Goal: Task Accomplishment & Management: Use online tool/utility

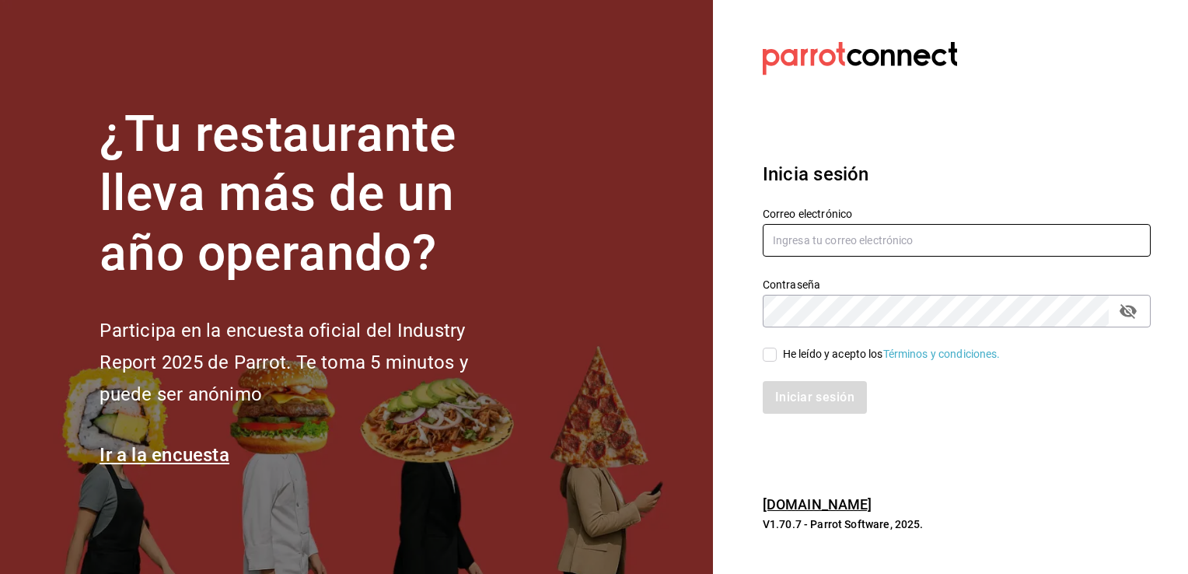
type input "chiprut_87@hotmail.com"
click at [769, 354] on input "He leído y acepto los Términos y condiciones." at bounding box center [770, 355] width 14 height 14
checkbox input "true"
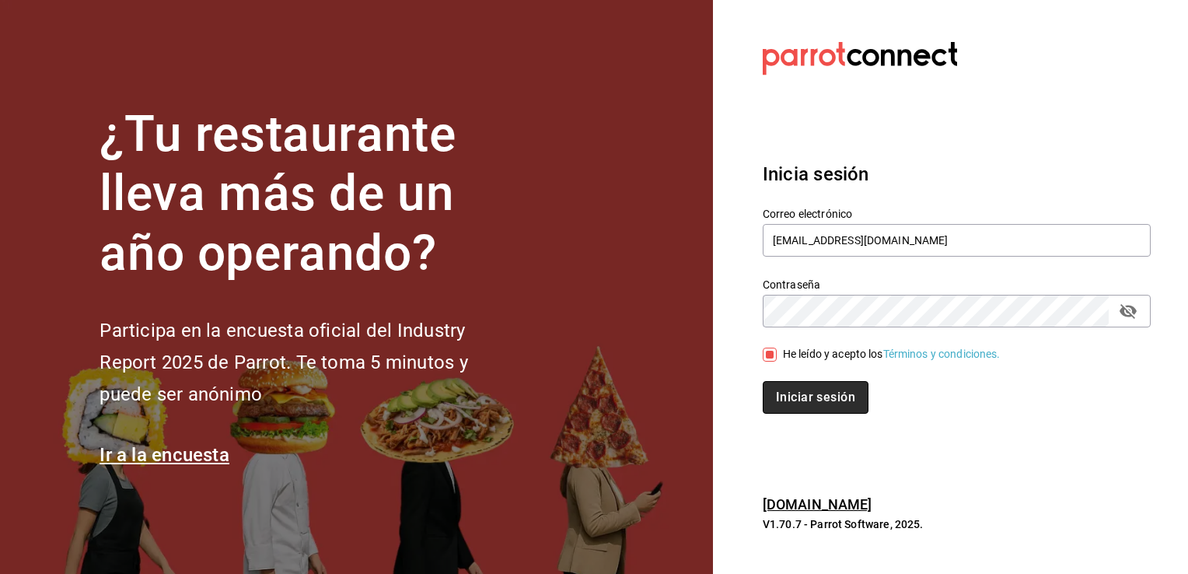
click at [823, 404] on button "Iniciar sesión" at bounding box center [816, 397] width 106 height 33
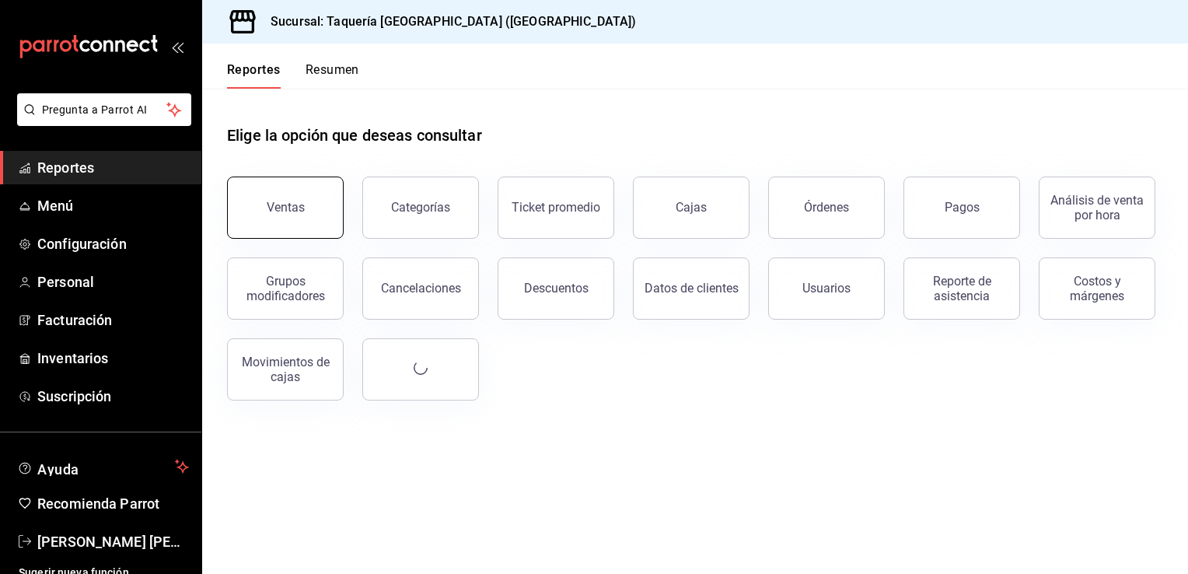
click at [294, 204] on div "Ventas" at bounding box center [286, 207] width 38 height 15
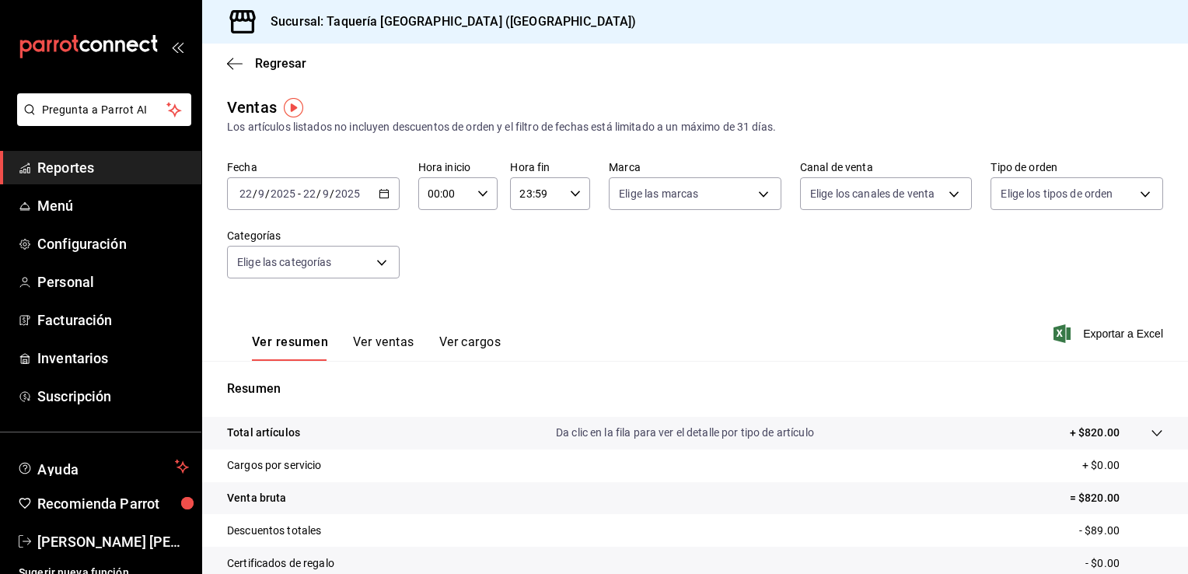
click at [383, 194] on icon "button" at bounding box center [384, 193] width 11 height 11
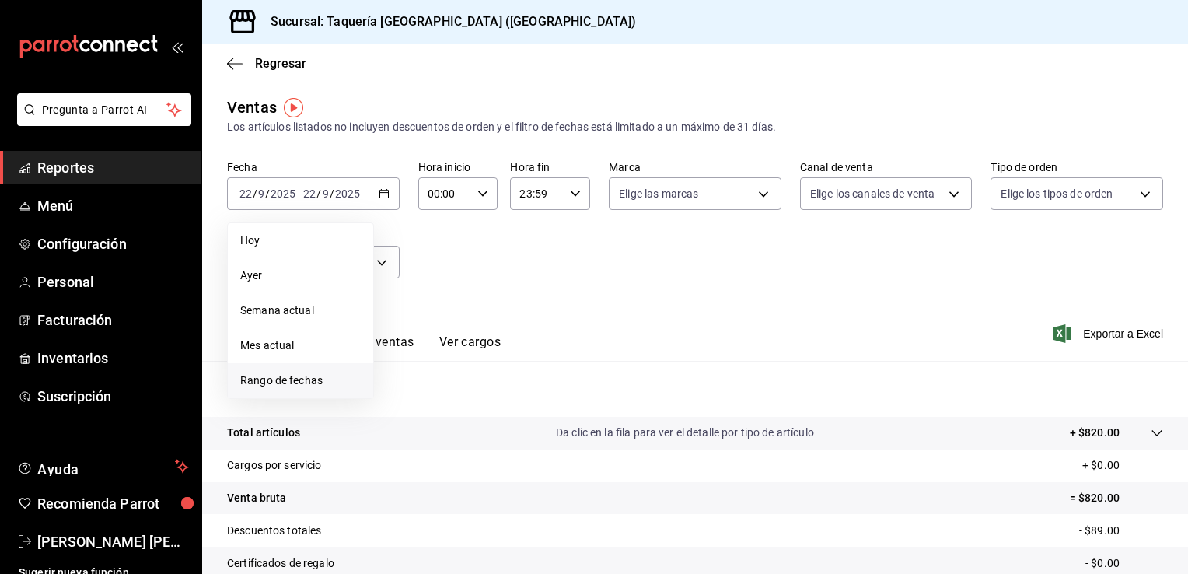
click at [302, 371] on li "Rango de fechas" at bounding box center [300, 380] width 145 height 35
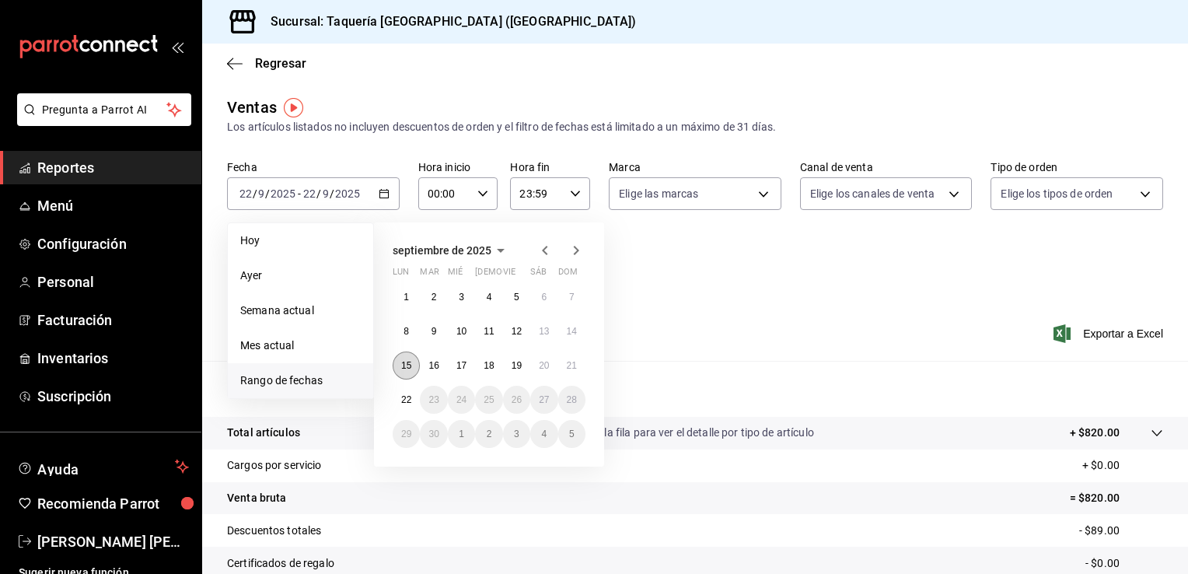
click at [407, 362] on abbr "15" at bounding box center [406, 365] width 10 height 11
click at [575, 366] on abbr "21" at bounding box center [572, 365] width 10 height 11
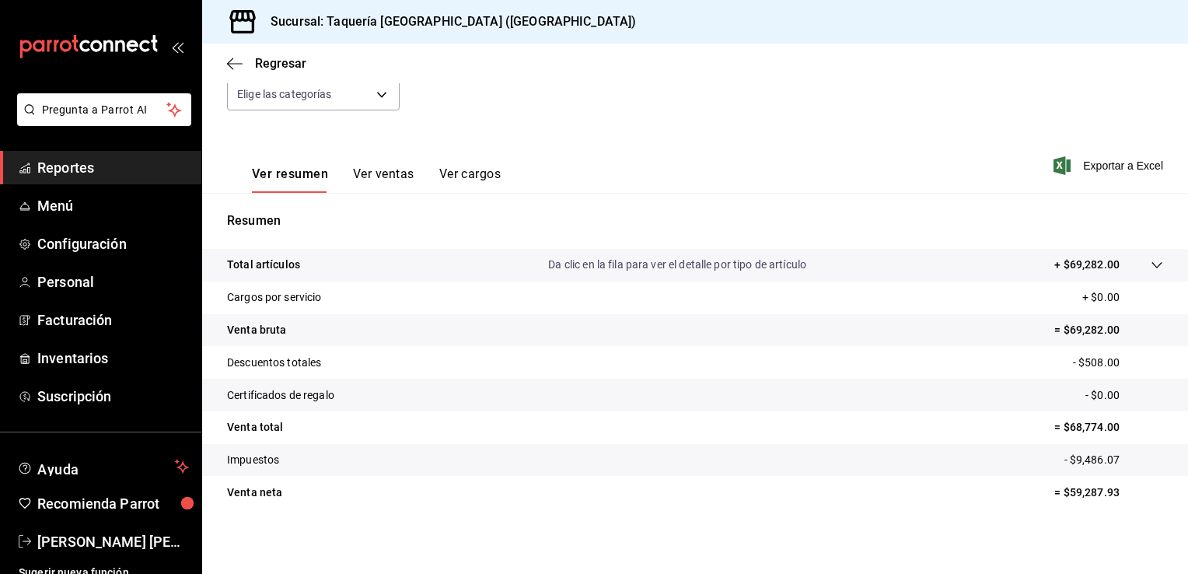
scroll to position [171, 0]
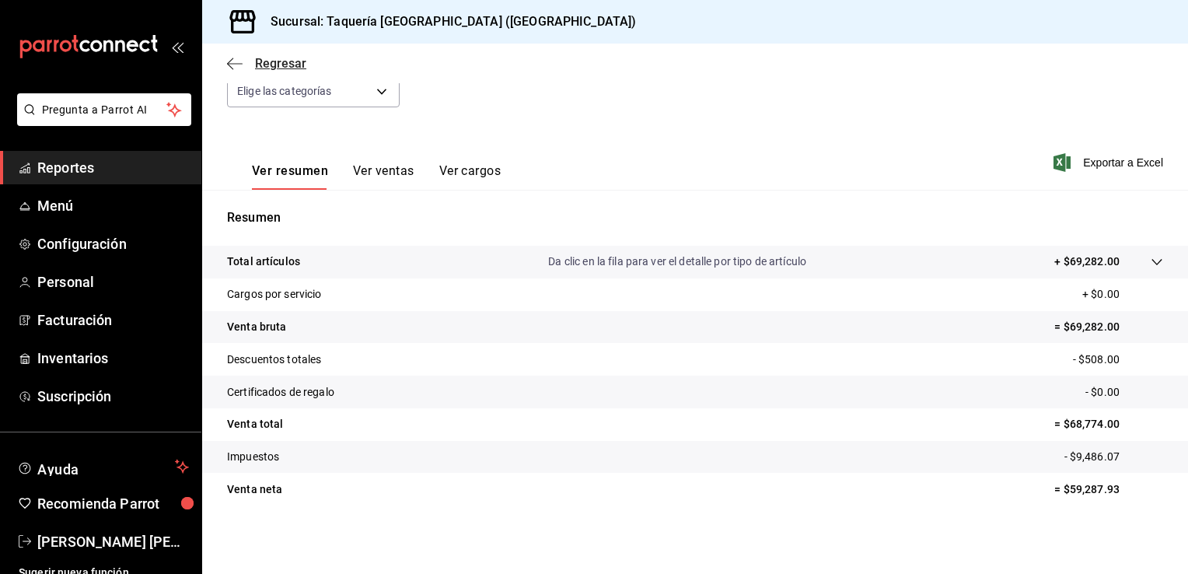
click at [228, 64] on icon "button" at bounding box center [230, 64] width 6 height 12
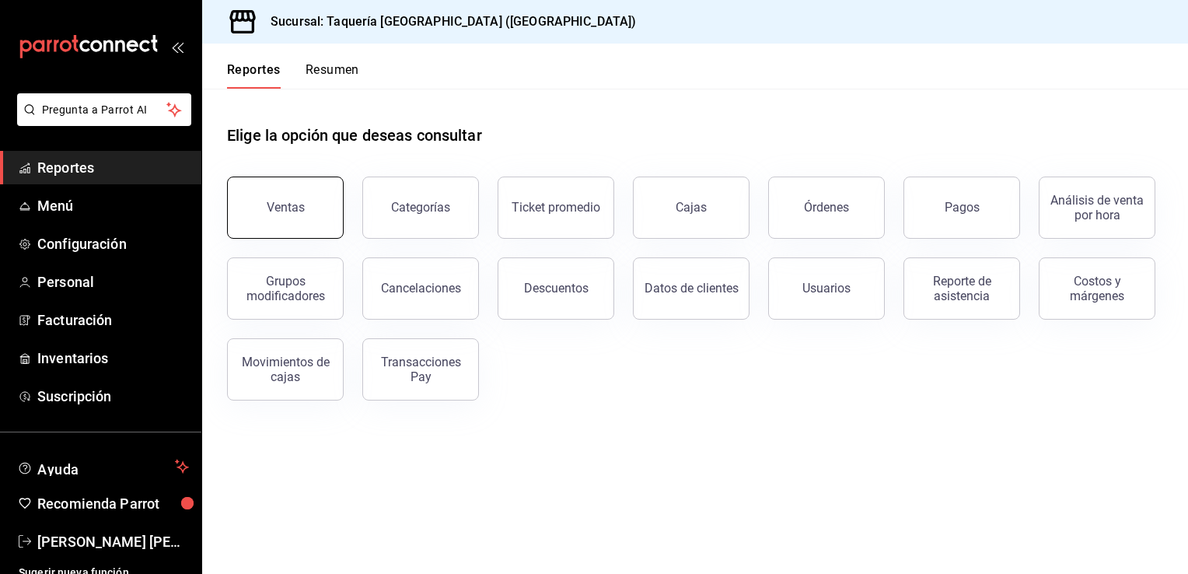
click at [299, 194] on button "Ventas" at bounding box center [285, 207] width 117 height 62
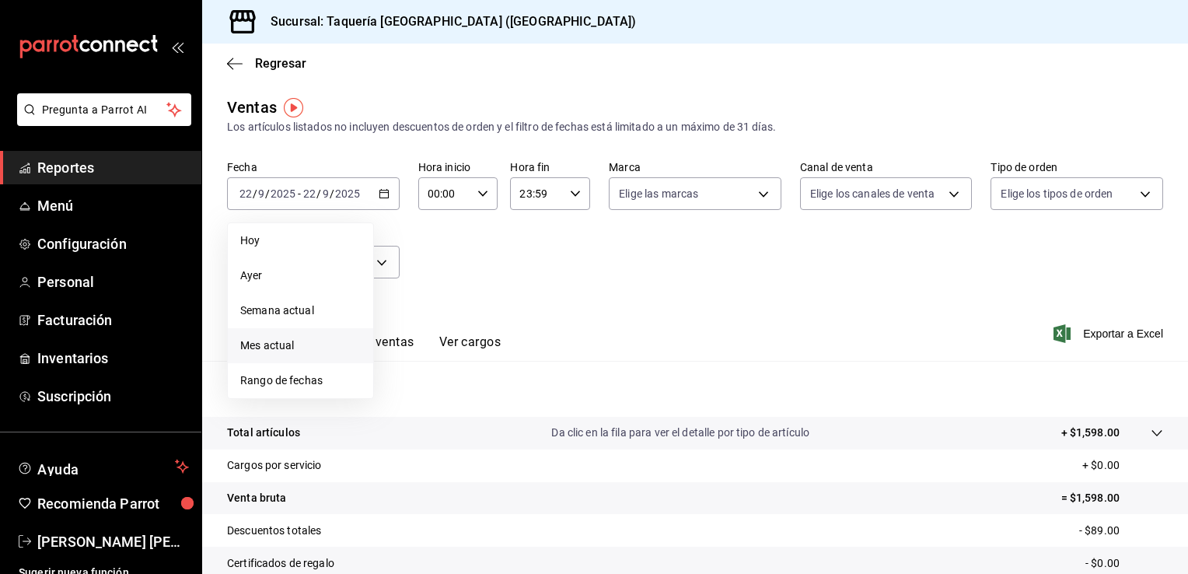
click at [296, 344] on span "Mes actual" at bounding box center [300, 345] width 121 height 16
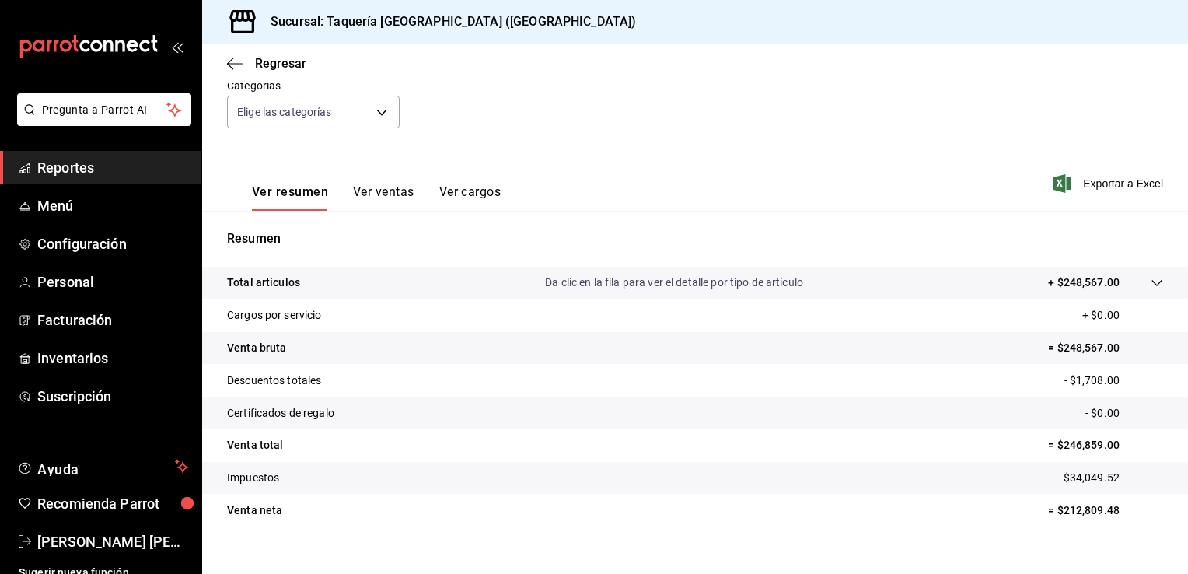
scroll to position [163, 0]
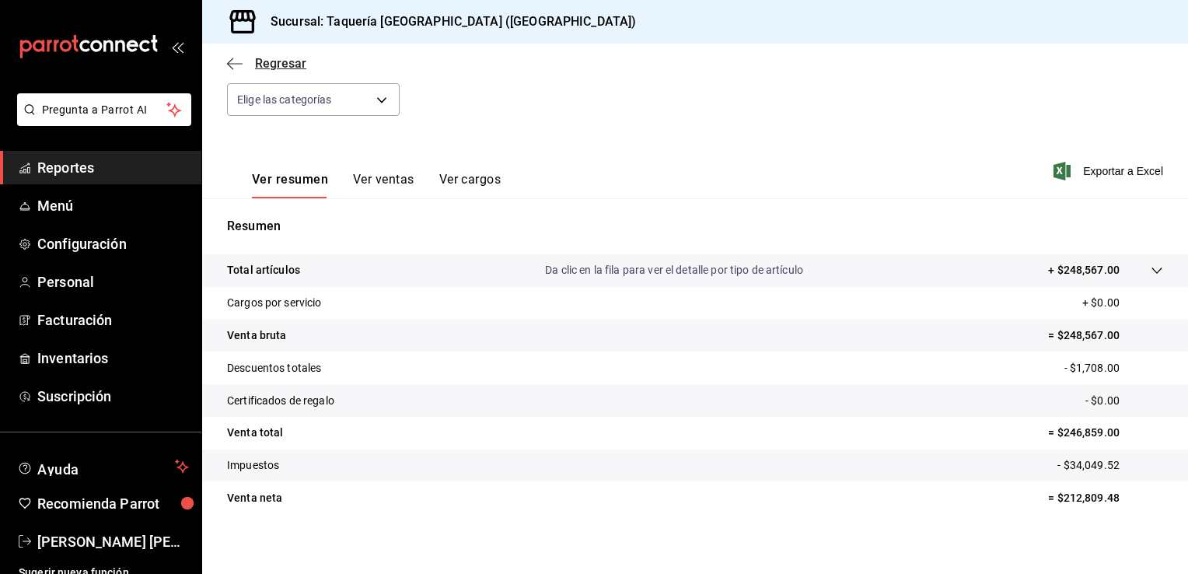
click at [236, 63] on icon "button" at bounding box center [235, 63] width 16 height 1
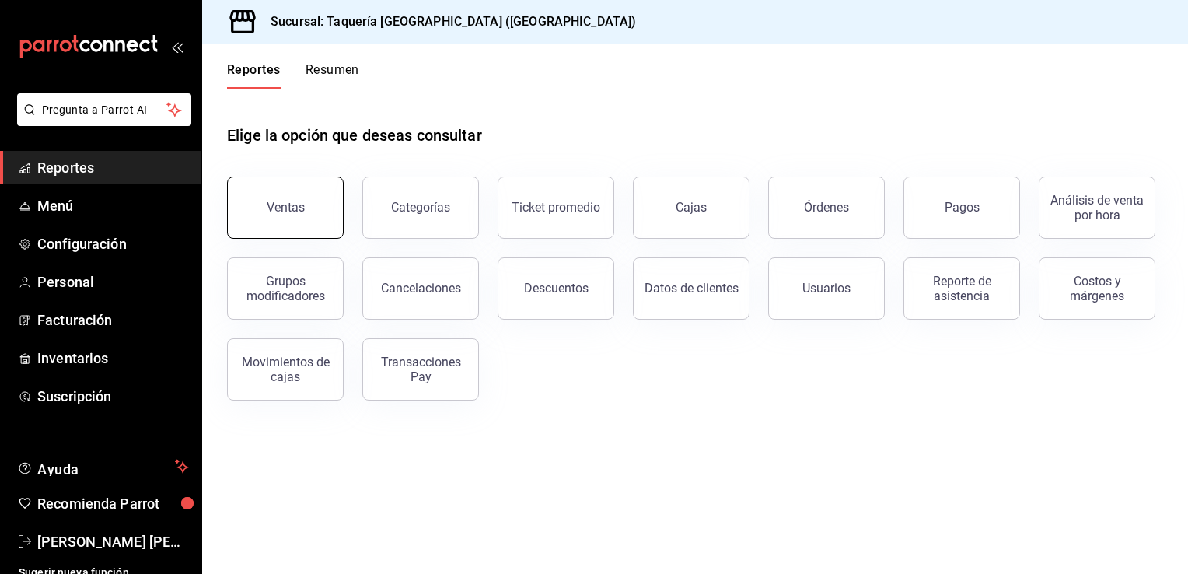
click at [295, 208] on div "Ventas" at bounding box center [286, 207] width 38 height 15
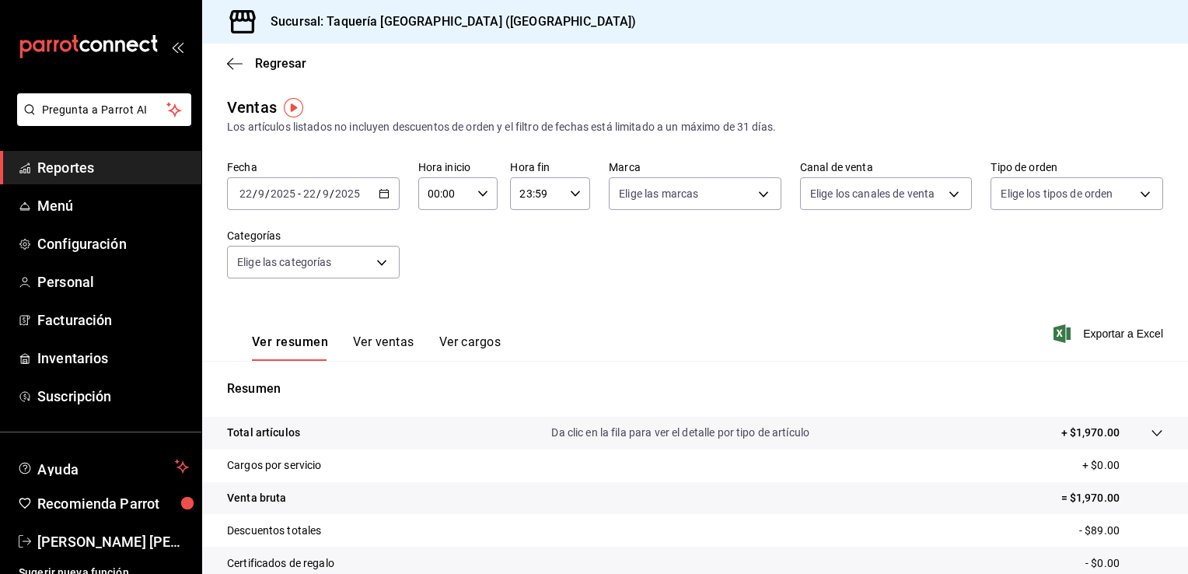
click at [386, 200] on div "2025-09-22 22 / 9 / 2025 - 2025-09-22 22 / 9 / 2025" at bounding box center [313, 193] width 173 height 33
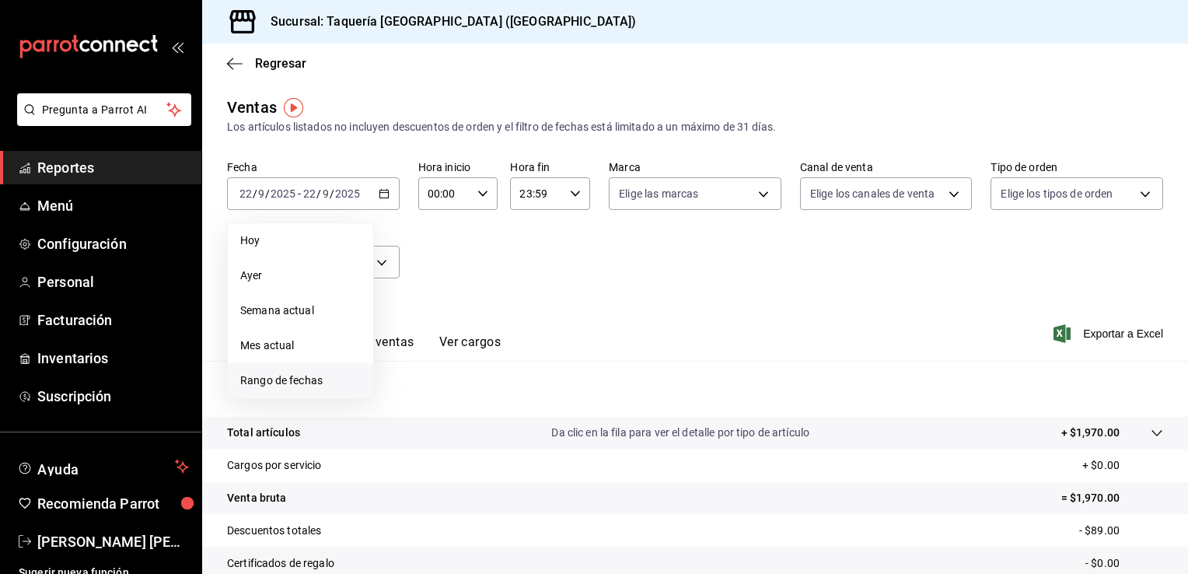
click at [292, 379] on span "Rango de fechas" at bounding box center [300, 380] width 121 height 16
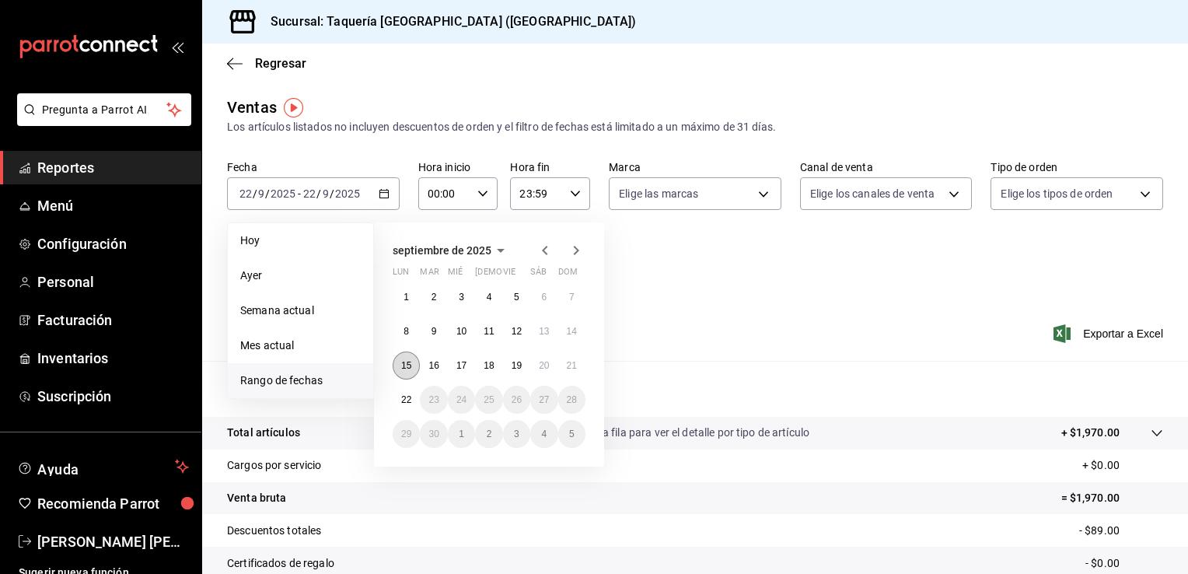
click at [409, 360] on abbr "15" at bounding box center [406, 365] width 10 height 11
click at [570, 364] on abbr "21" at bounding box center [572, 365] width 10 height 11
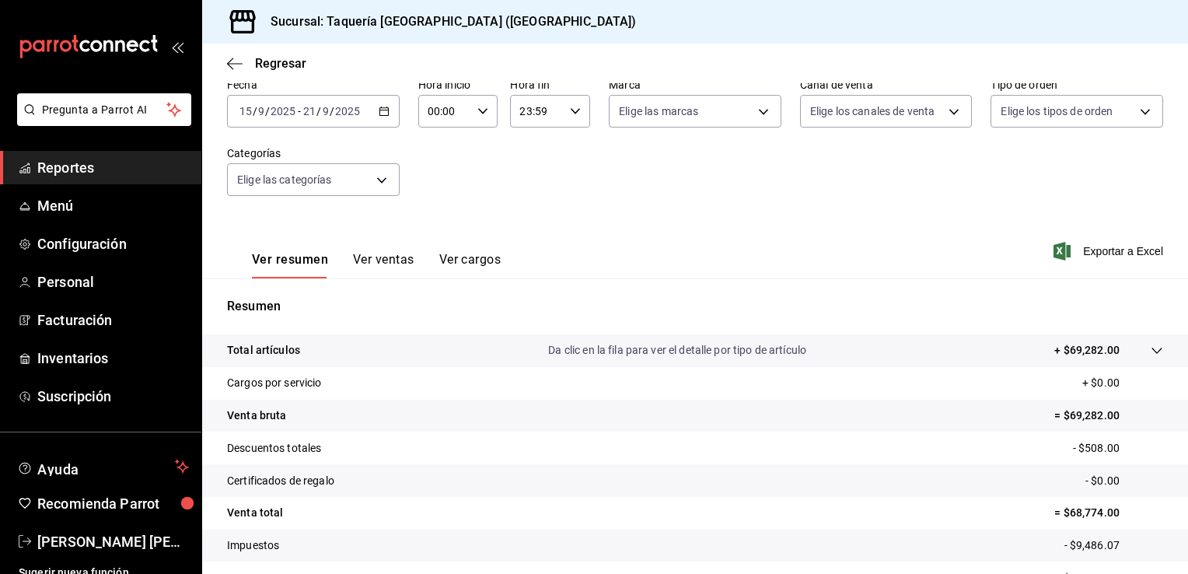
scroll to position [79, 0]
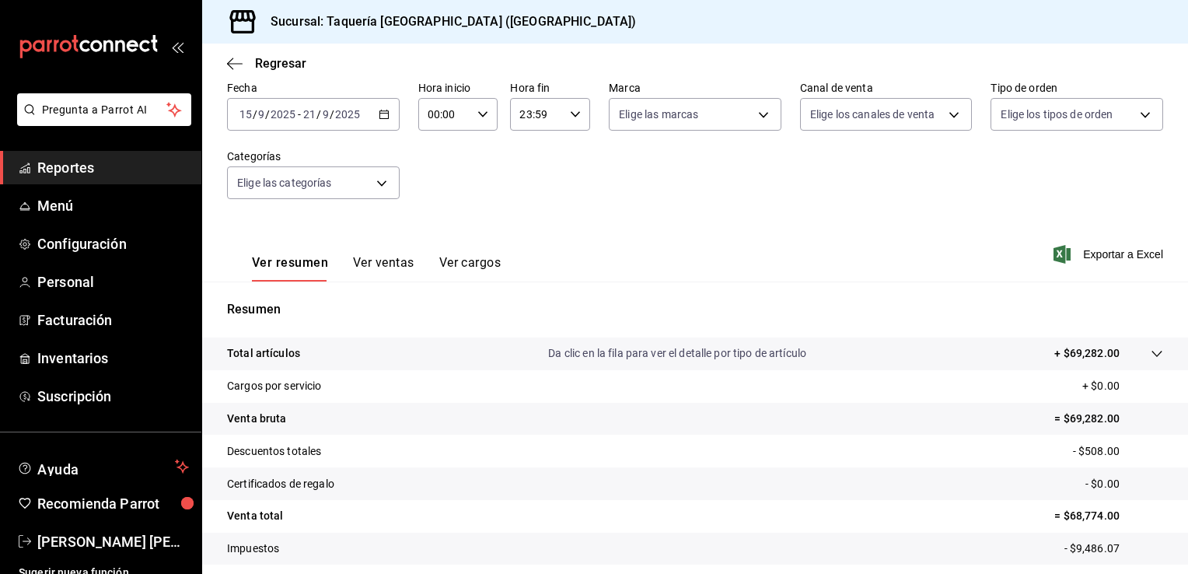
click at [379, 116] on icon "button" at bounding box center [384, 114] width 11 height 11
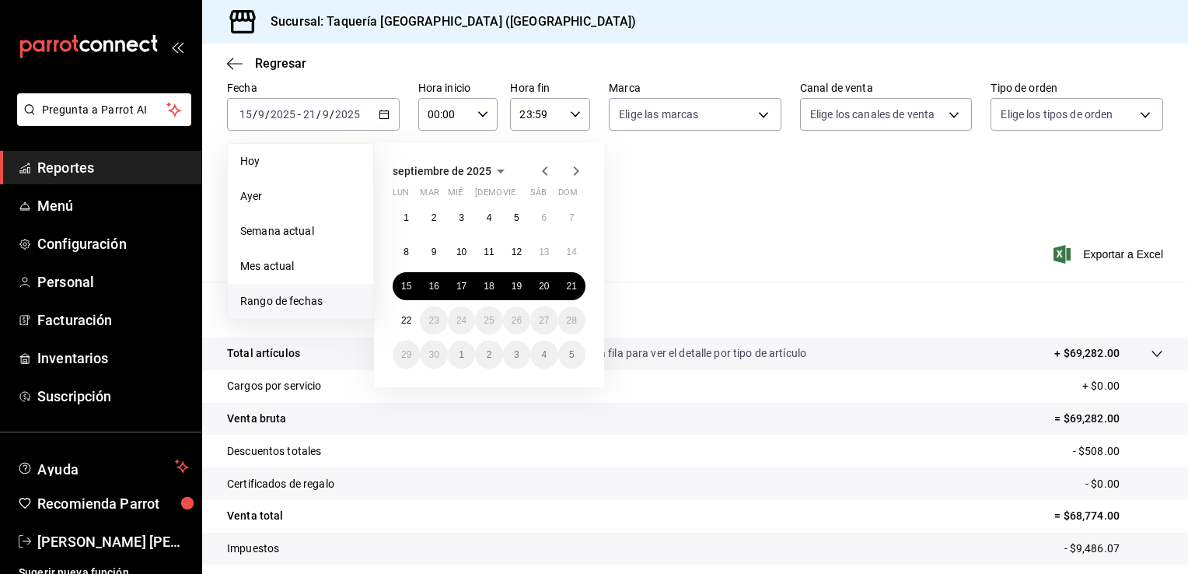
click at [544, 168] on icon "button" at bounding box center [544, 170] width 5 height 9
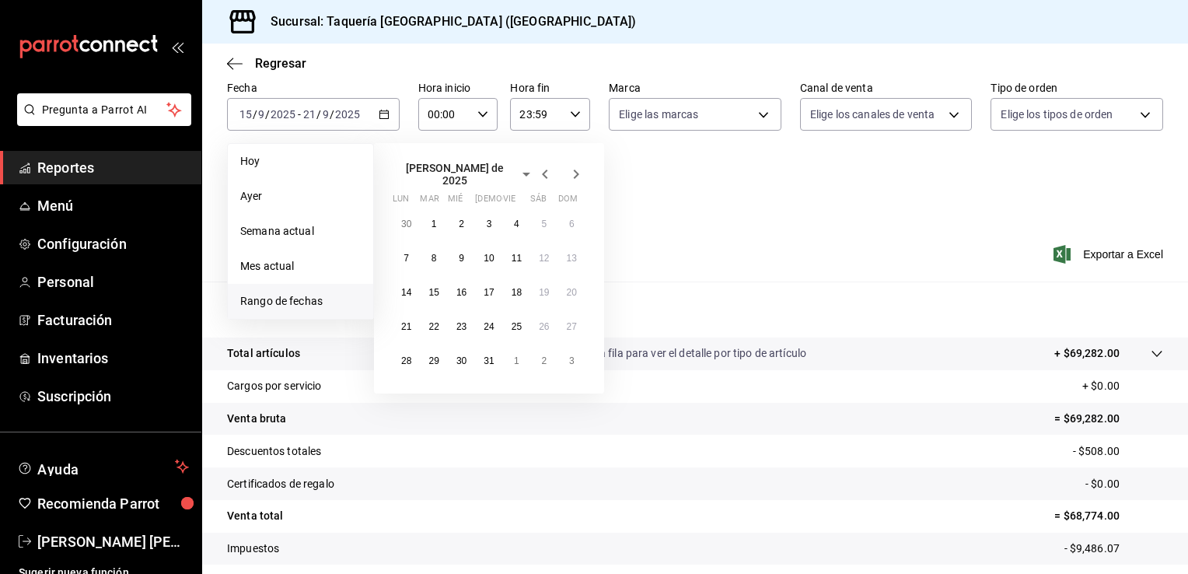
click at [544, 170] on icon "button" at bounding box center [544, 174] width 5 height 9
click at [544, 168] on icon "button" at bounding box center [544, 170] width 5 height 9
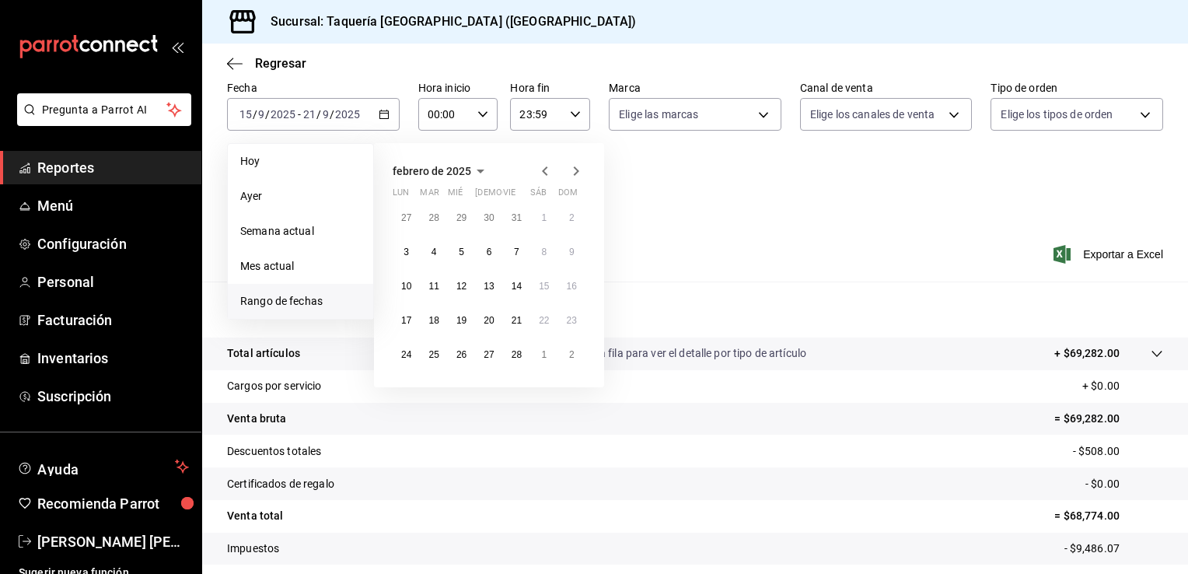
click at [544, 168] on icon "button" at bounding box center [544, 170] width 5 height 9
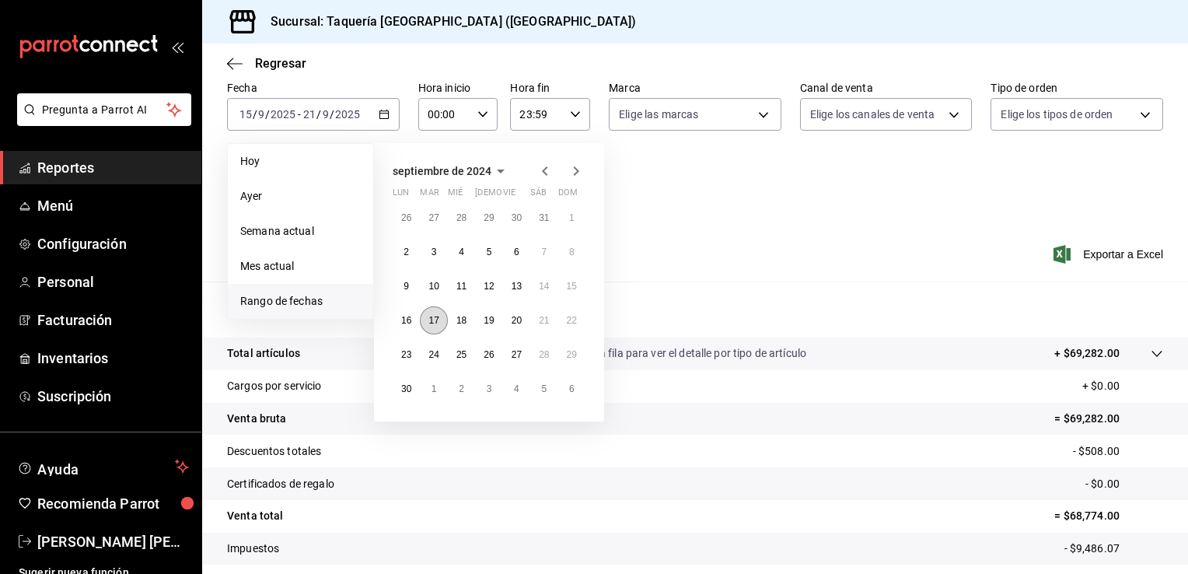
drag, startPoint x: 544, startPoint y: 168, endPoint x: 427, endPoint y: 317, distance: 189.9
click at [427, 317] on button "17" at bounding box center [433, 320] width 27 height 28
click at [580, 281] on button "15" at bounding box center [571, 286] width 27 height 28
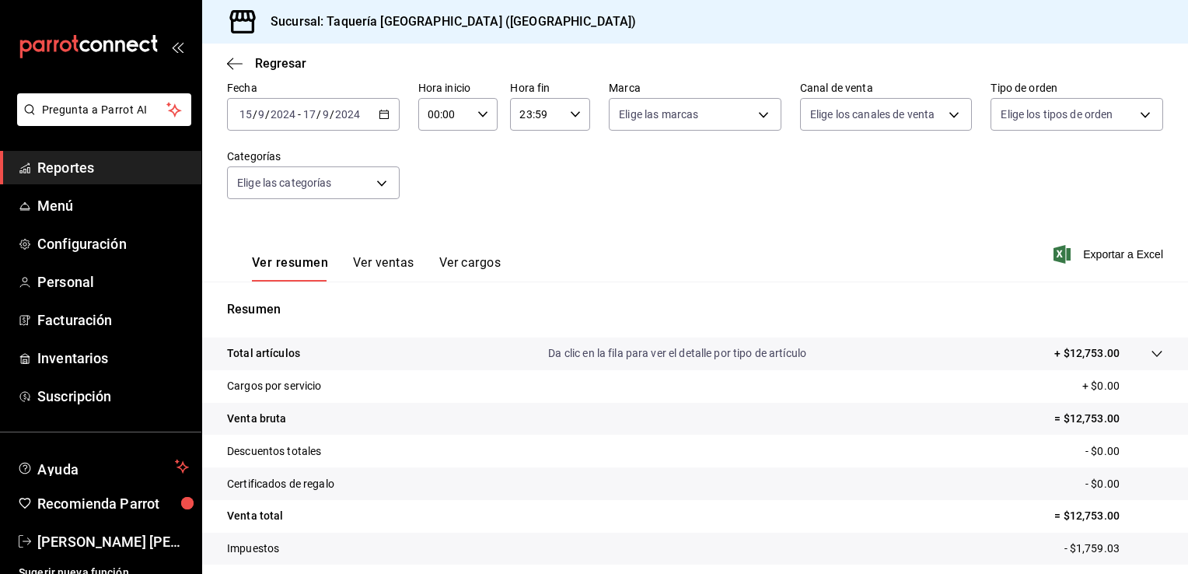
click at [381, 121] on div "2024-09-15 15 / 9 / 2024 - 2024-09-17 17 / 9 / 2024" at bounding box center [313, 114] width 173 height 33
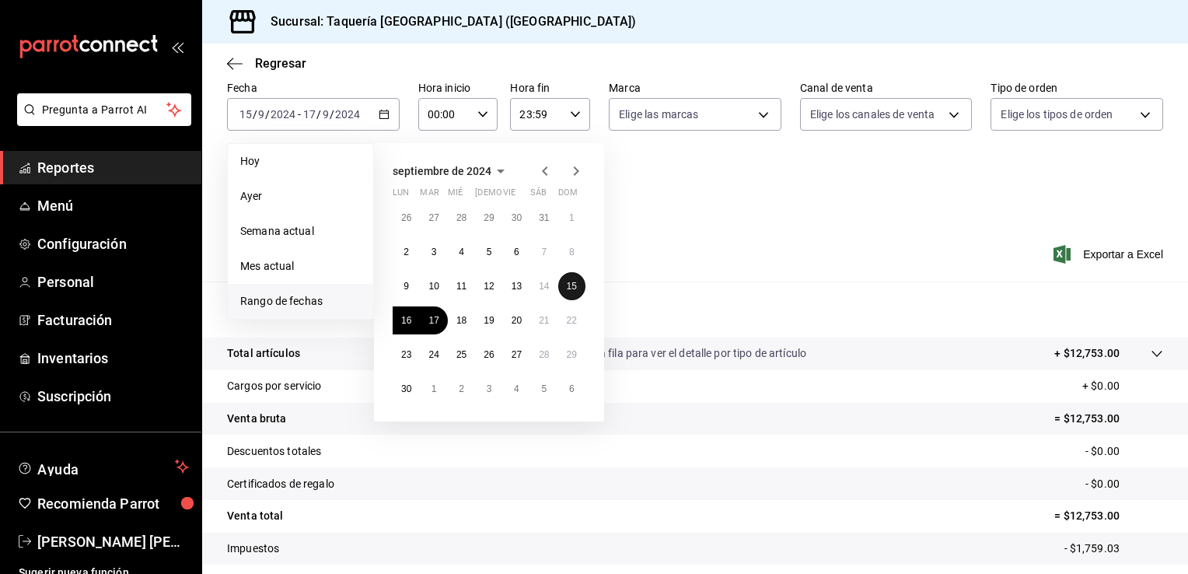
click at [575, 282] on abbr "15" at bounding box center [572, 286] width 10 height 11
click at [570, 281] on abbr "15" at bounding box center [572, 286] width 10 height 11
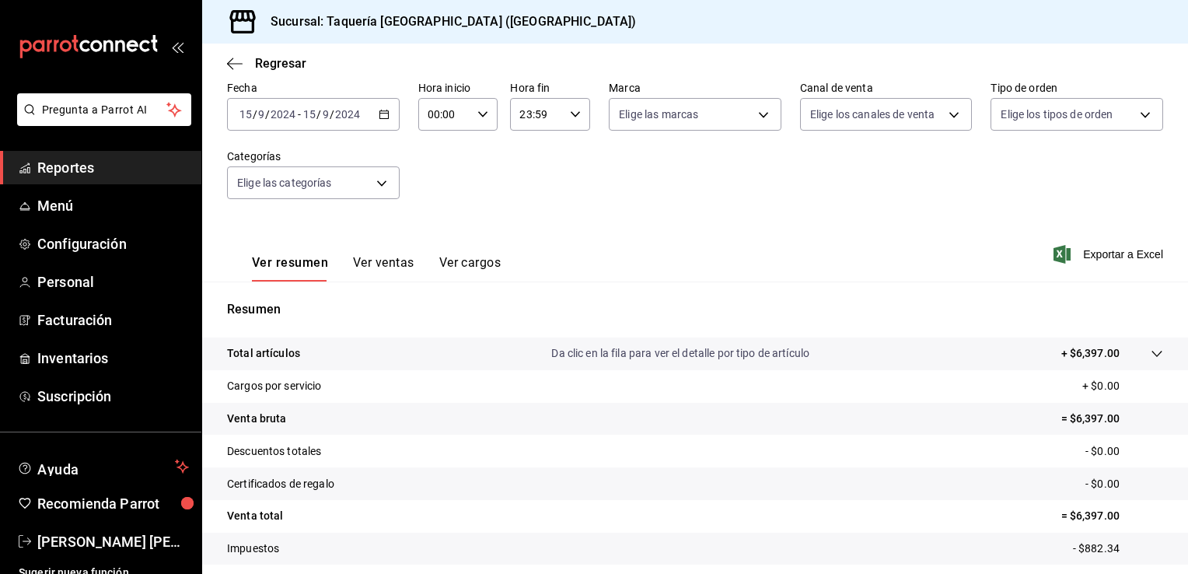
click at [386, 110] on icon "button" at bounding box center [384, 114] width 11 height 11
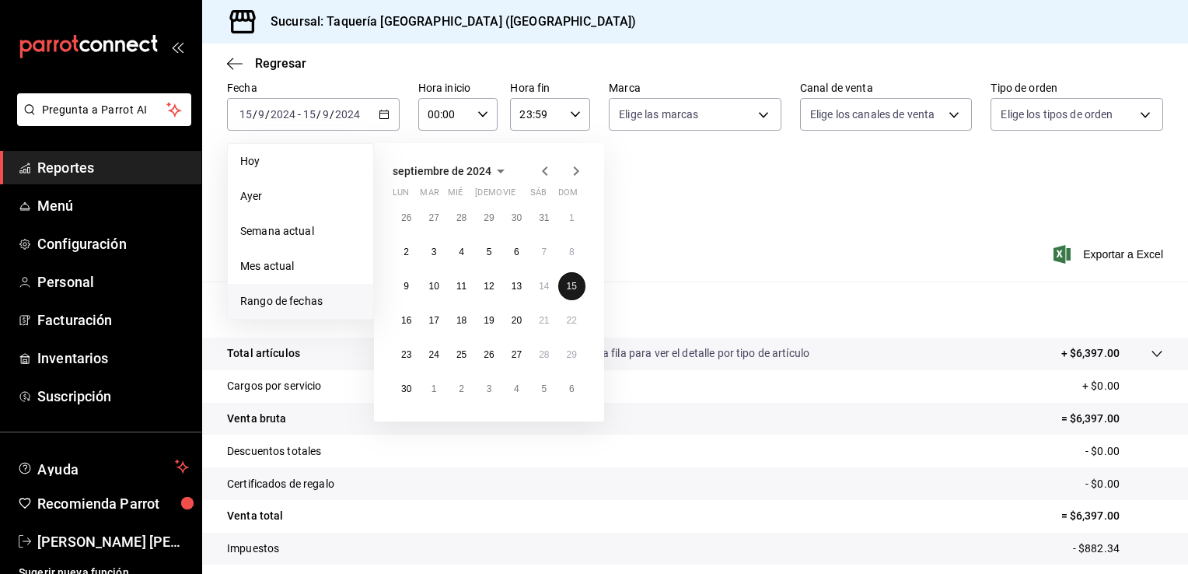
click at [568, 278] on button "15" at bounding box center [571, 286] width 27 height 28
click at [539, 316] on abbr "21" at bounding box center [544, 320] width 10 height 11
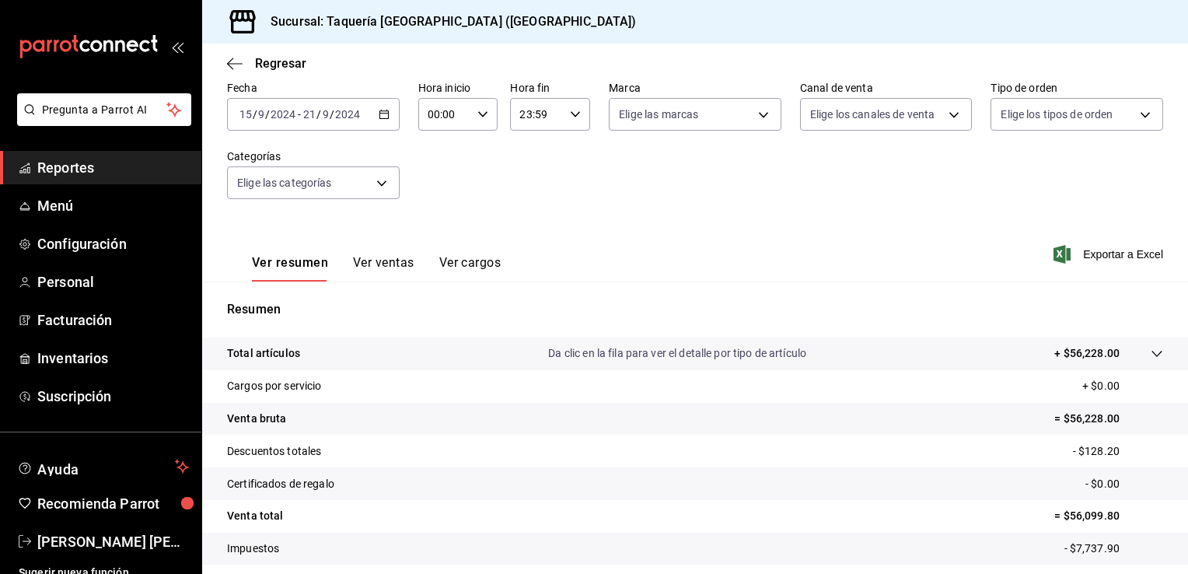
click at [386, 117] on icon "button" at bounding box center [384, 114] width 11 height 11
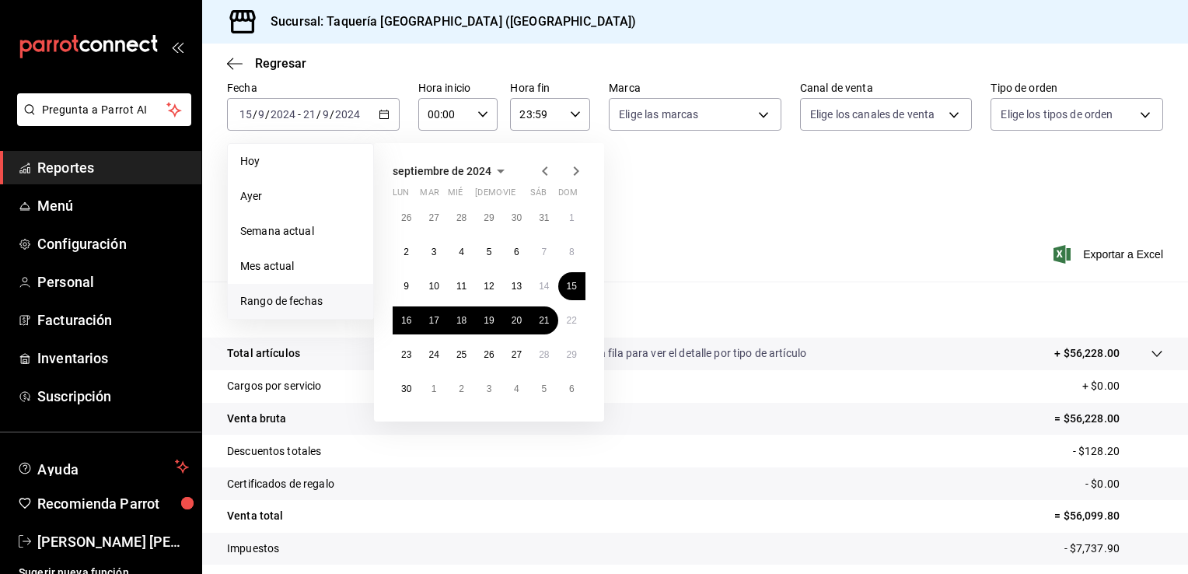
click at [575, 167] on icon "button" at bounding box center [576, 170] width 5 height 9
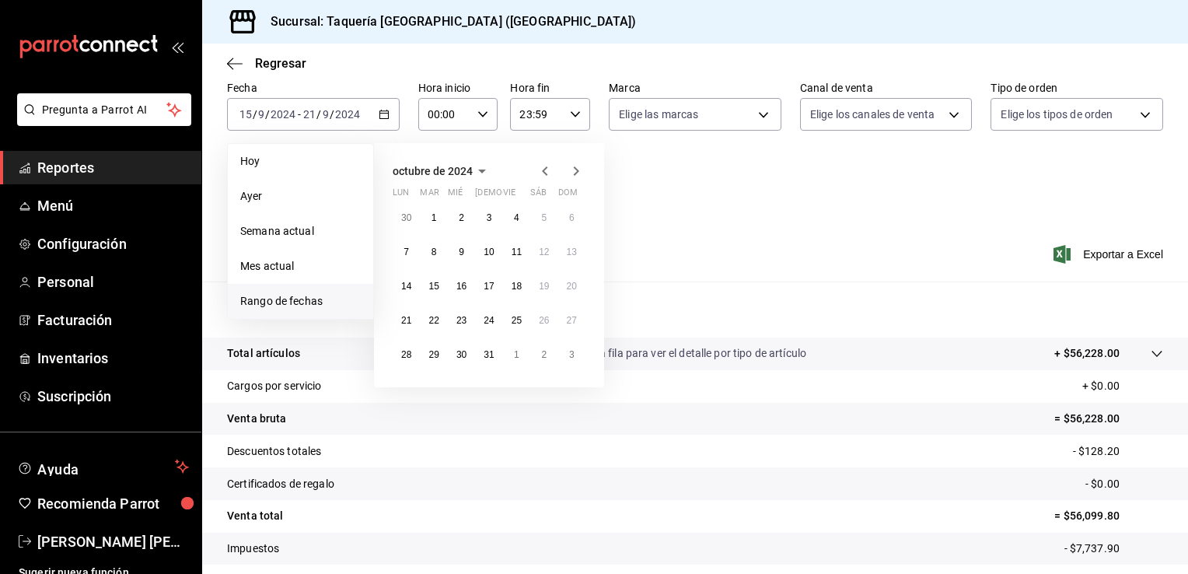
click at [575, 167] on icon "button" at bounding box center [576, 170] width 5 height 9
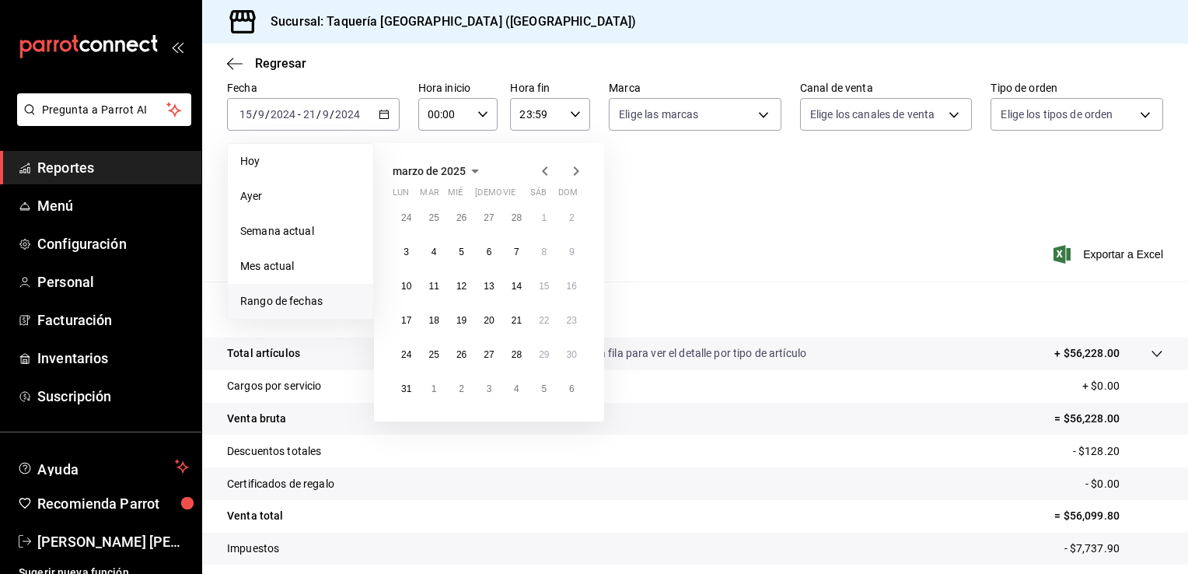
click at [575, 167] on icon "button" at bounding box center [576, 170] width 5 height 9
click at [575, 170] on icon "button" at bounding box center [576, 174] width 5 height 9
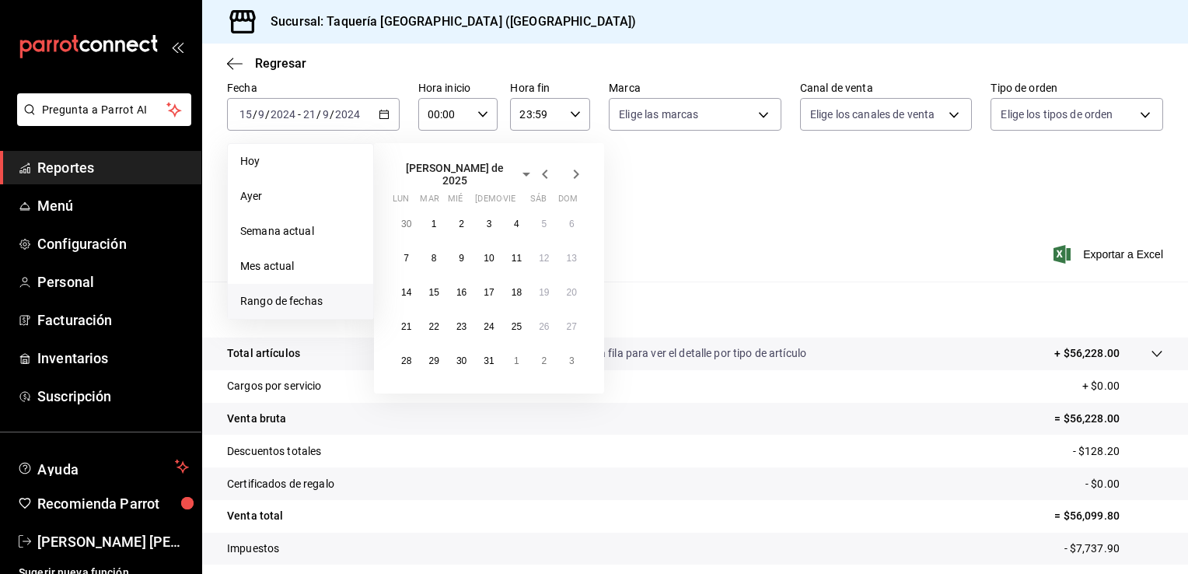
click at [575, 170] on icon "button" at bounding box center [576, 174] width 5 height 9
click at [405, 281] on abbr "15" at bounding box center [406, 286] width 10 height 11
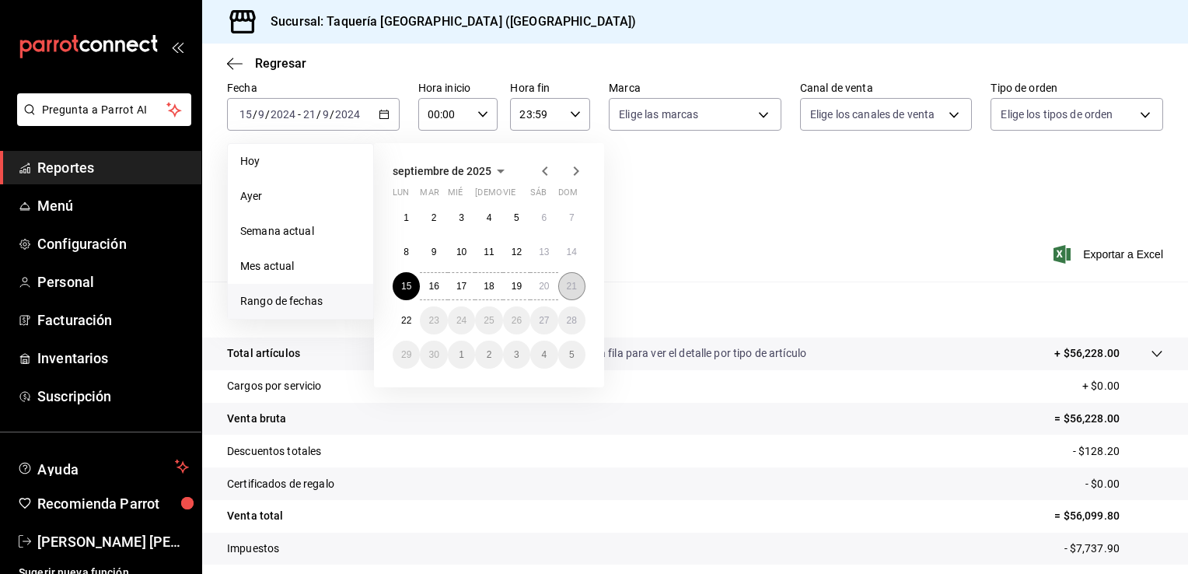
click at [572, 284] on abbr "21" at bounding box center [572, 286] width 10 height 11
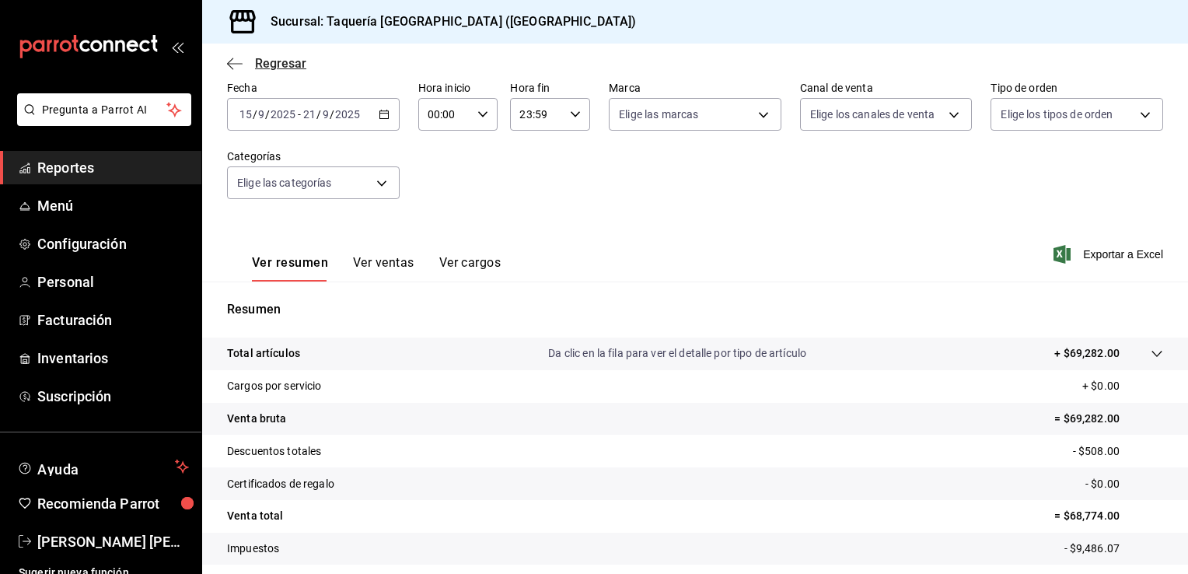
click at [236, 67] on icon "button" at bounding box center [235, 64] width 16 height 14
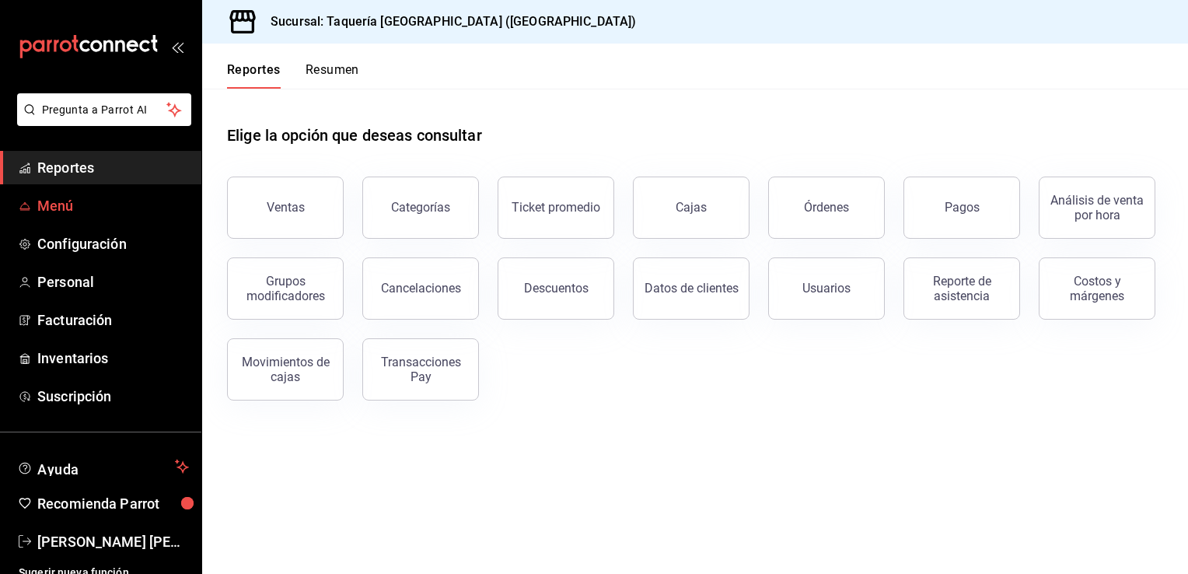
click at [68, 201] on span "Menú" at bounding box center [113, 205] width 152 height 21
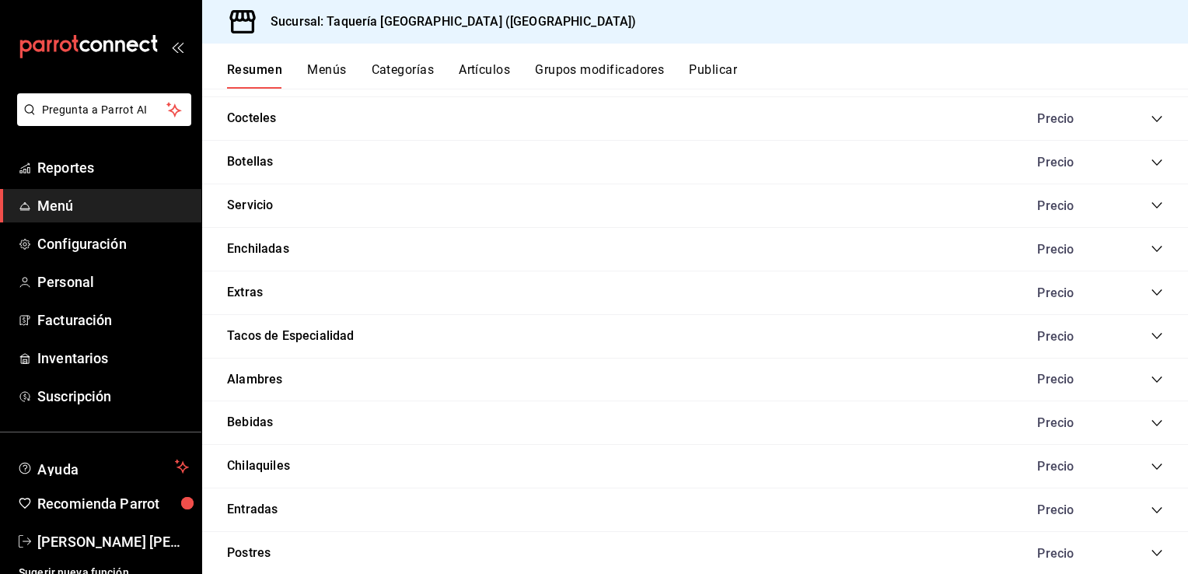
scroll to position [1555, 0]
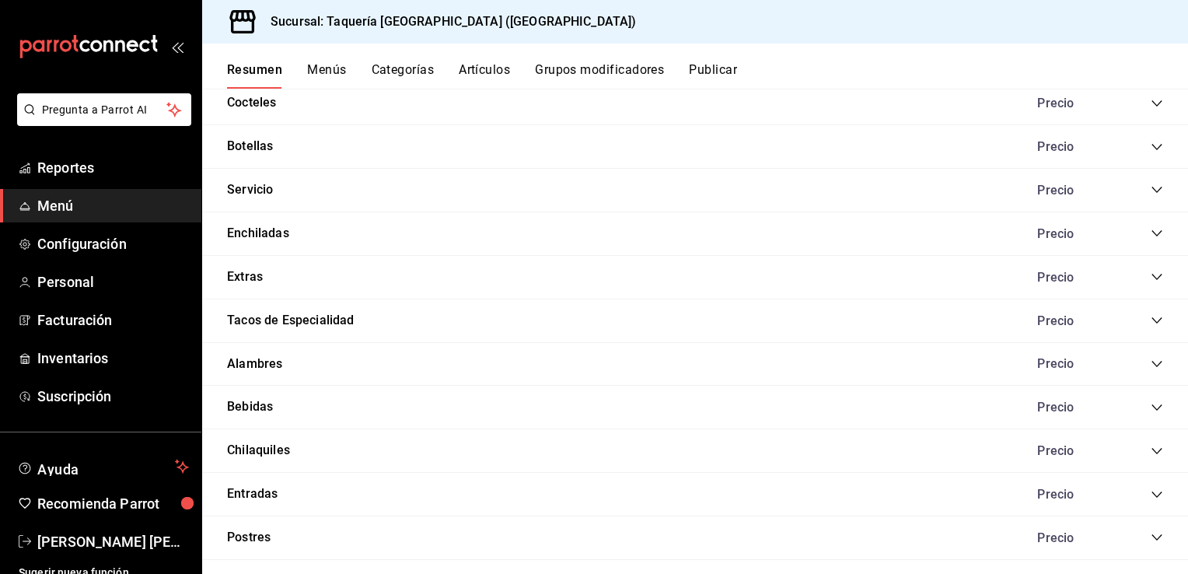
click at [1151, 403] on icon "collapse-category-row" at bounding box center [1157, 407] width 12 height 12
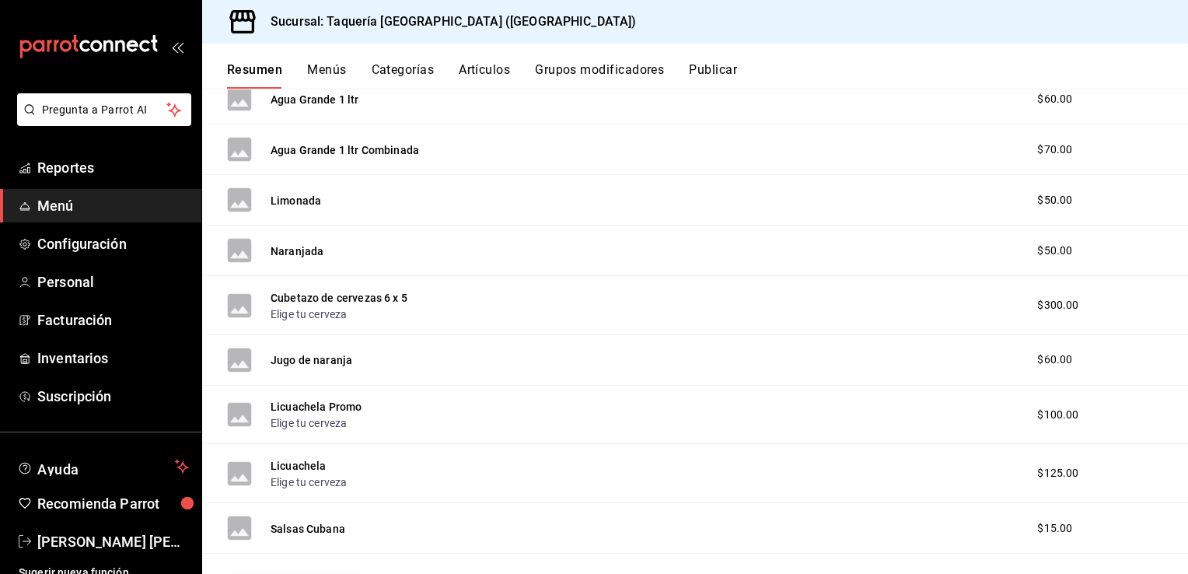
scroll to position [2980, 0]
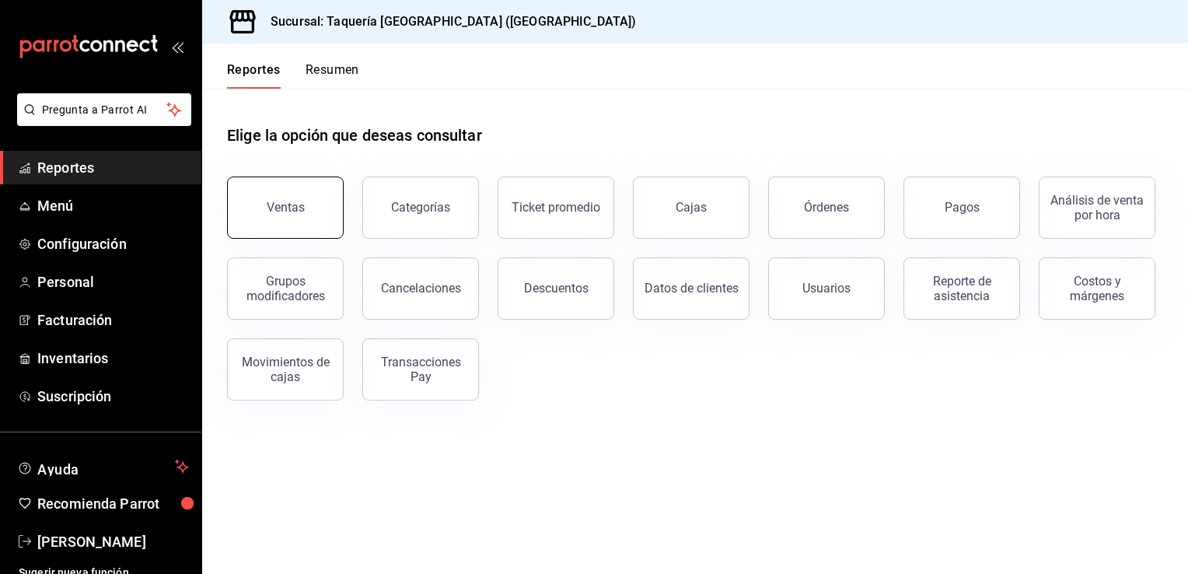
click at [309, 207] on button "Ventas" at bounding box center [285, 207] width 117 height 62
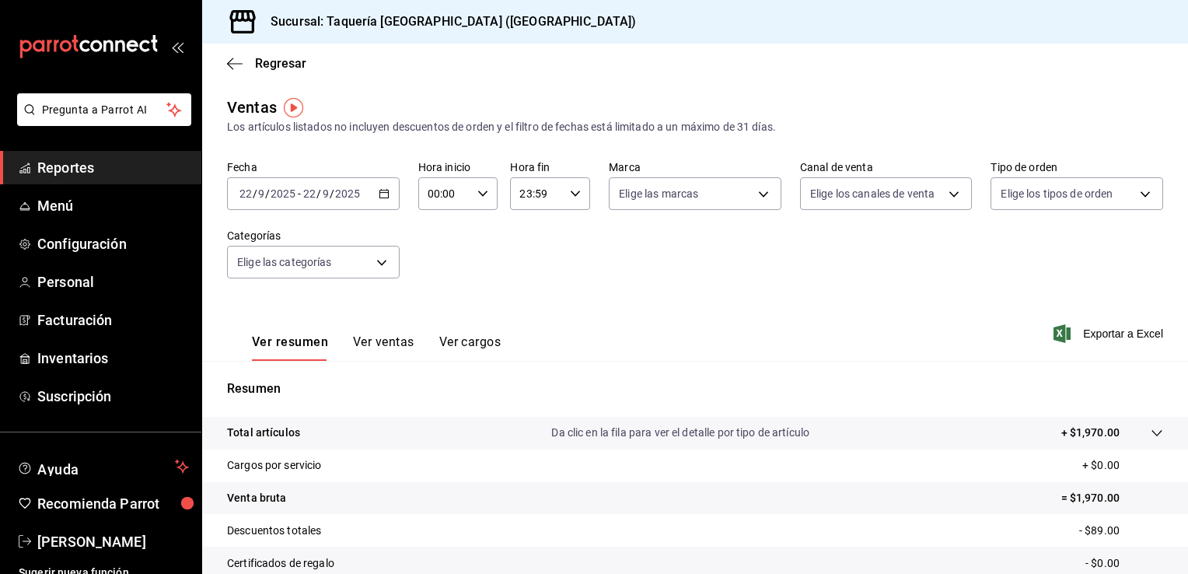
click at [383, 198] on icon "button" at bounding box center [384, 193] width 11 height 11
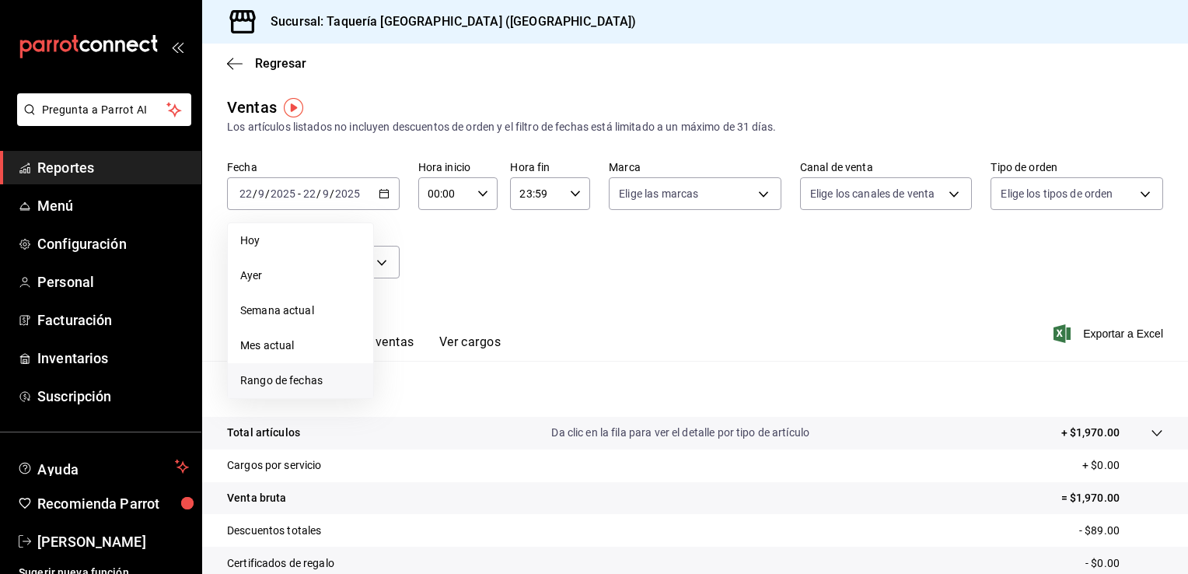
click at [308, 379] on span "Rango de fechas" at bounding box center [300, 380] width 121 height 16
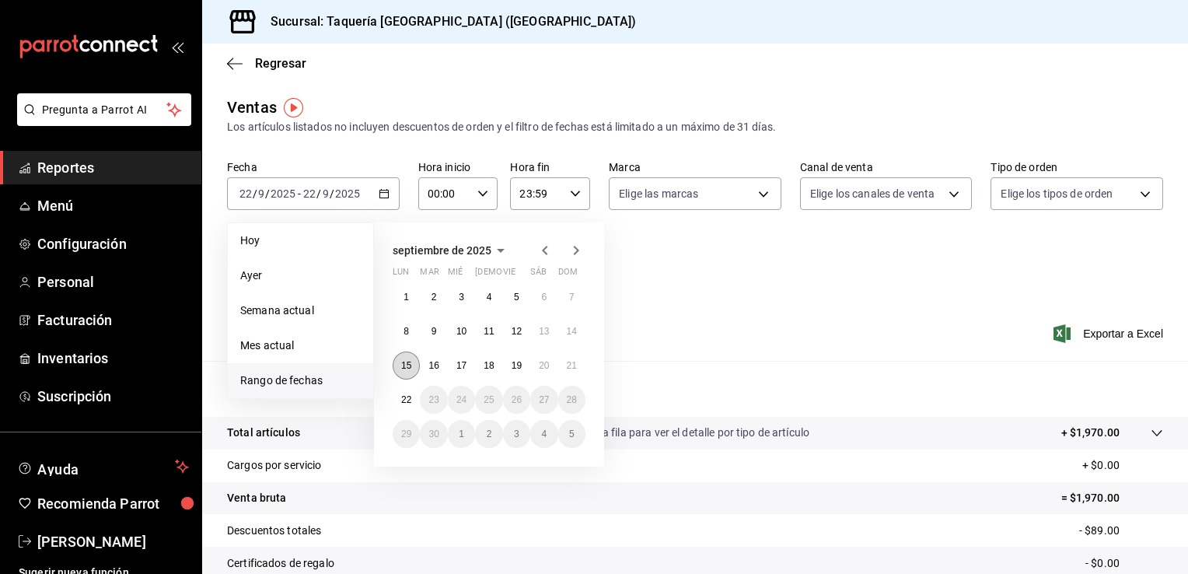
click at [405, 368] on abbr "15" at bounding box center [406, 365] width 10 height 11
click at [559, 366] on button "21" at bounding box center [571, 365] width 27 height 28
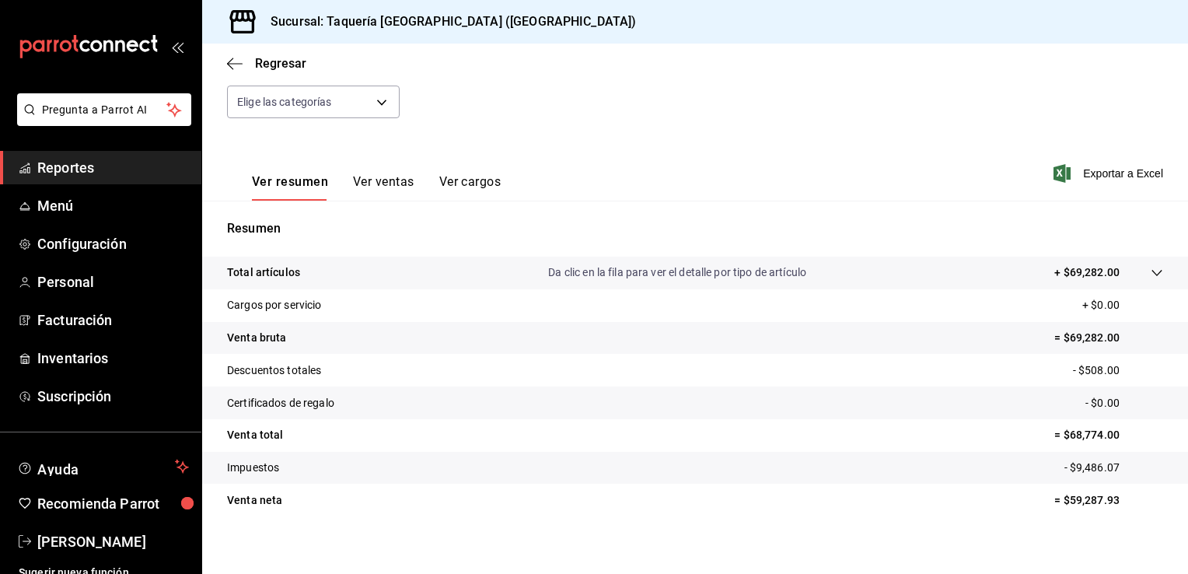
scroll to position [171, 0]
